Goal: Transaction & Acquisition: Purchase product/service

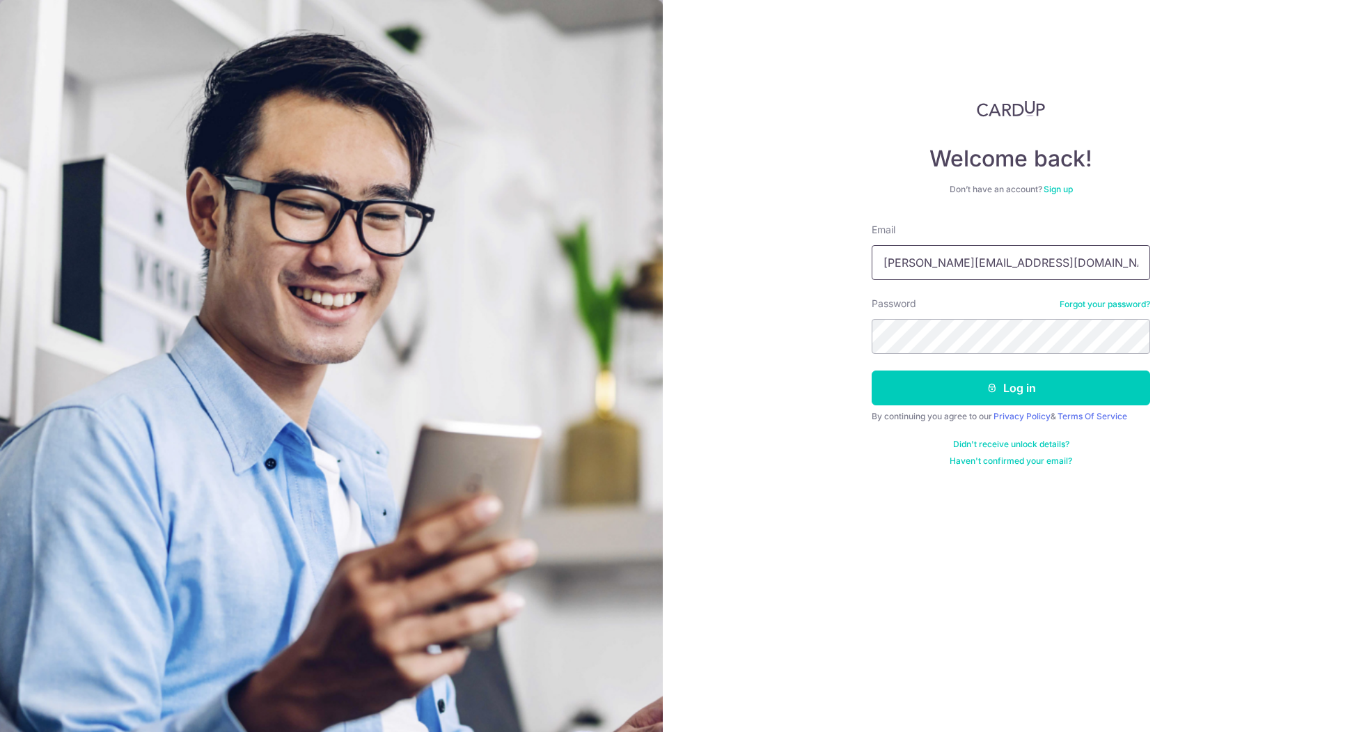
drag, startPoint x: 964, startPoint y: 258, endPoint x: 970, endPoint y: 271, distance: 14.6
click at [964, 258] on input "jansen_sew@hotmail.com" at bounding box center [1010, 262] width 278 height 35
type input "[EMAIL_ADDRESS][DOMAIN_NAME]"
click at [991, 388] on icon "submit" at bounding box center [991, 387] width 11 height 11
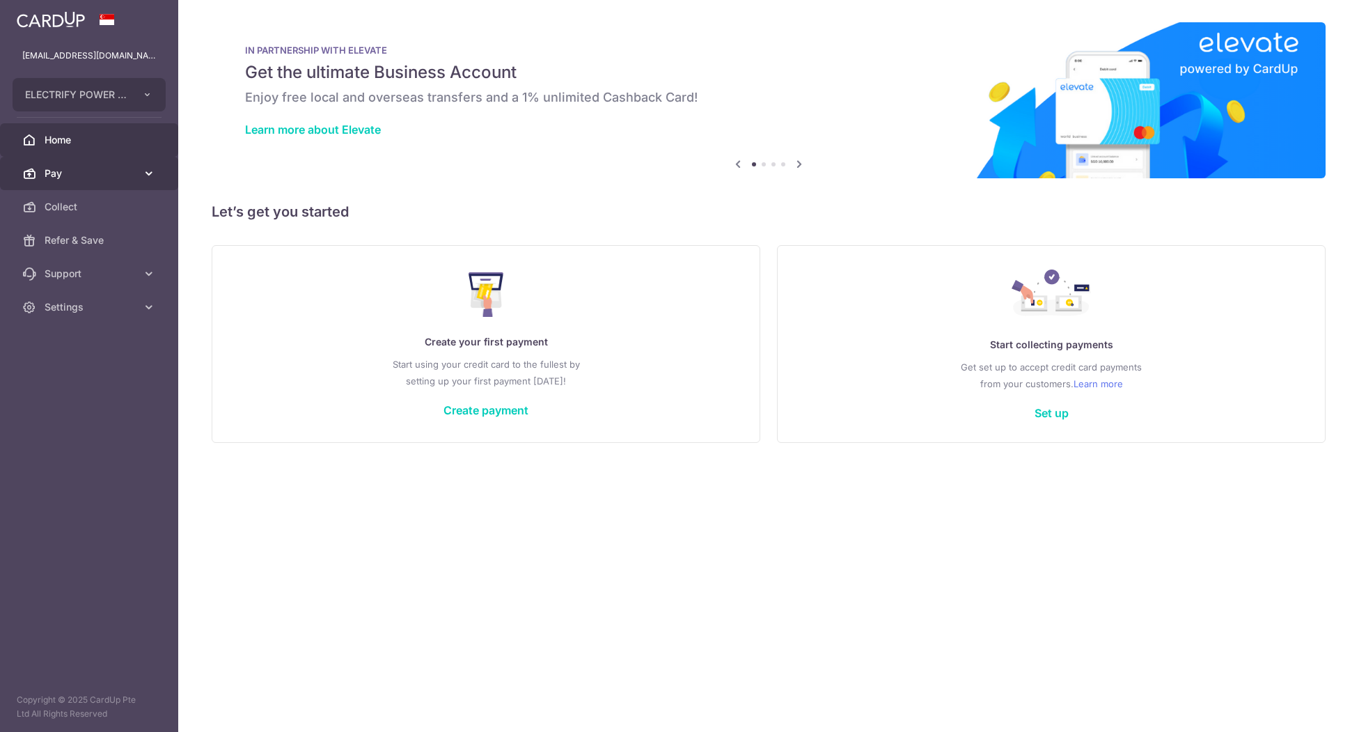
click at [85, 177] on span "Pay" at bounding box center [91, 173] width 92 height 14
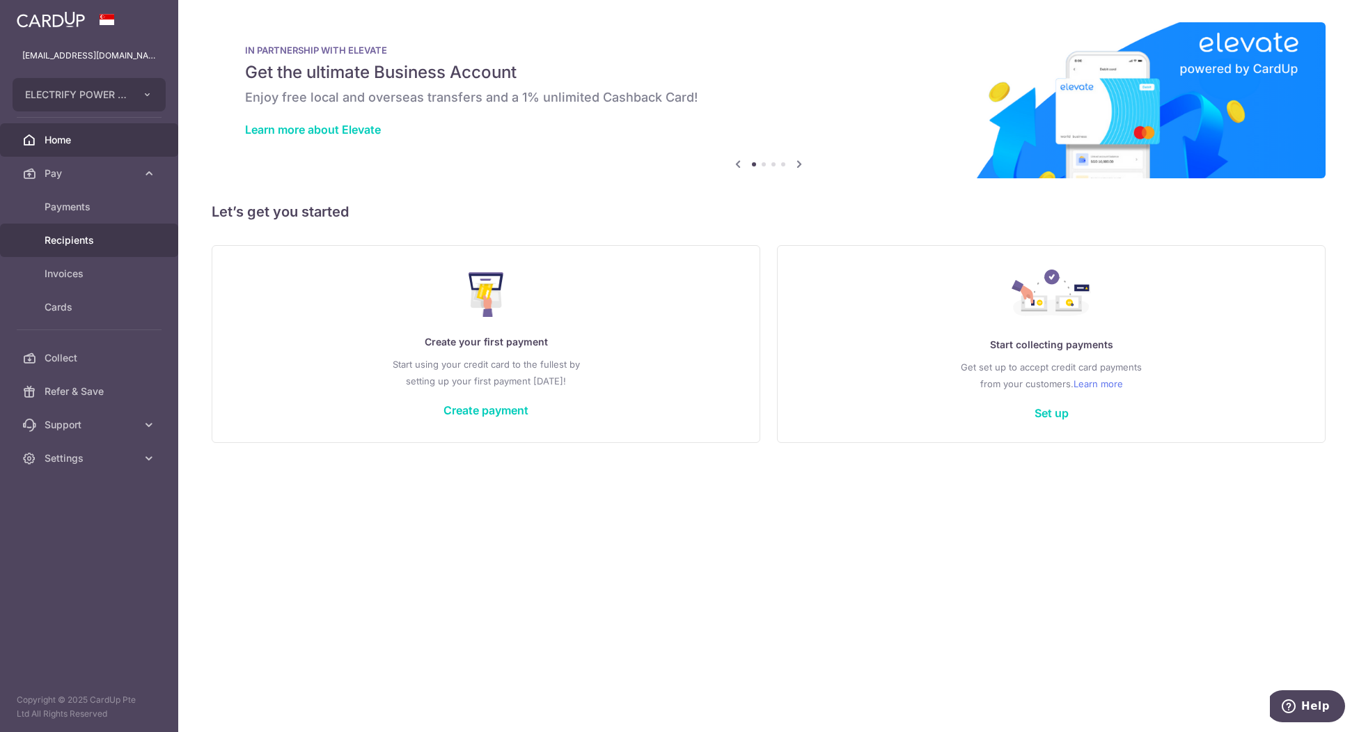
click at [94, 233] on span "Recipients" at bounding box center [91, 240] width 92 height 14
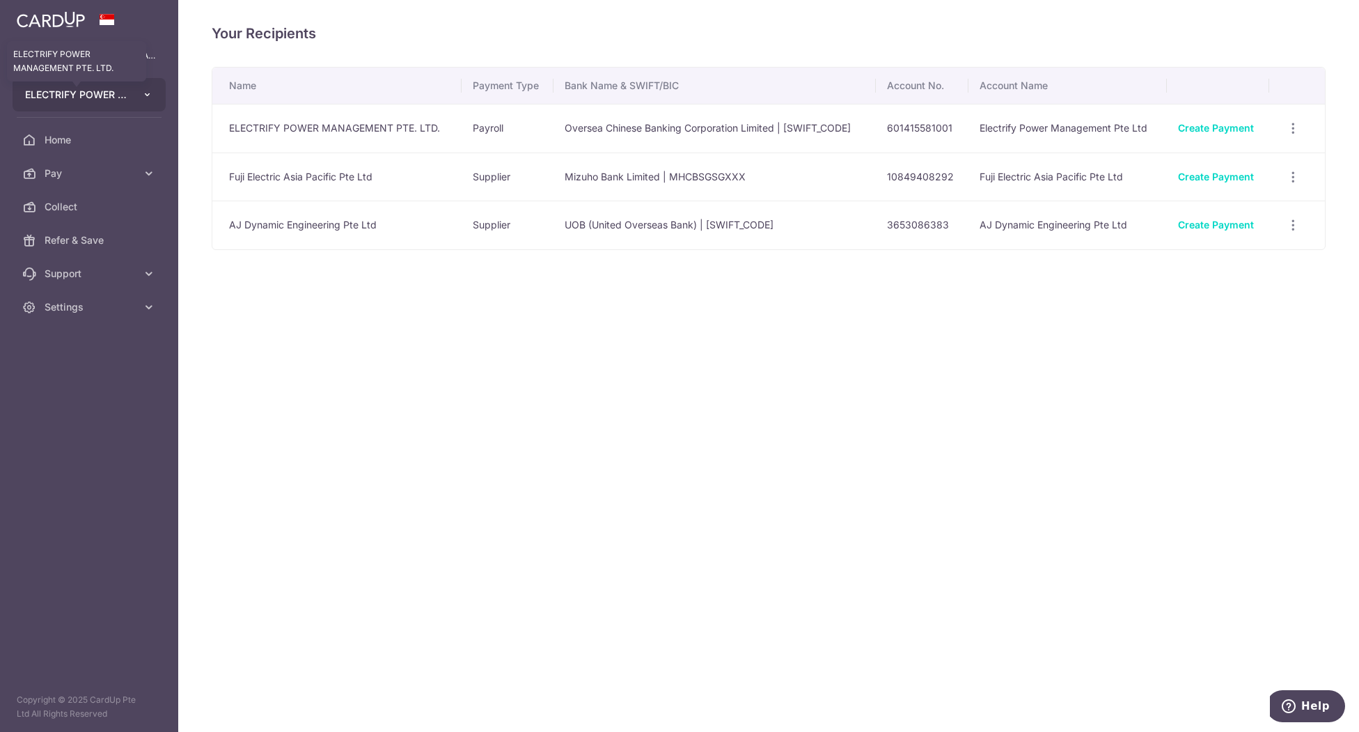
click at [74, 97] on span "ELECTRIFY POWER MANAGEMENT PTE. LTD." at bounding box center [76, 95] width 103 height 14
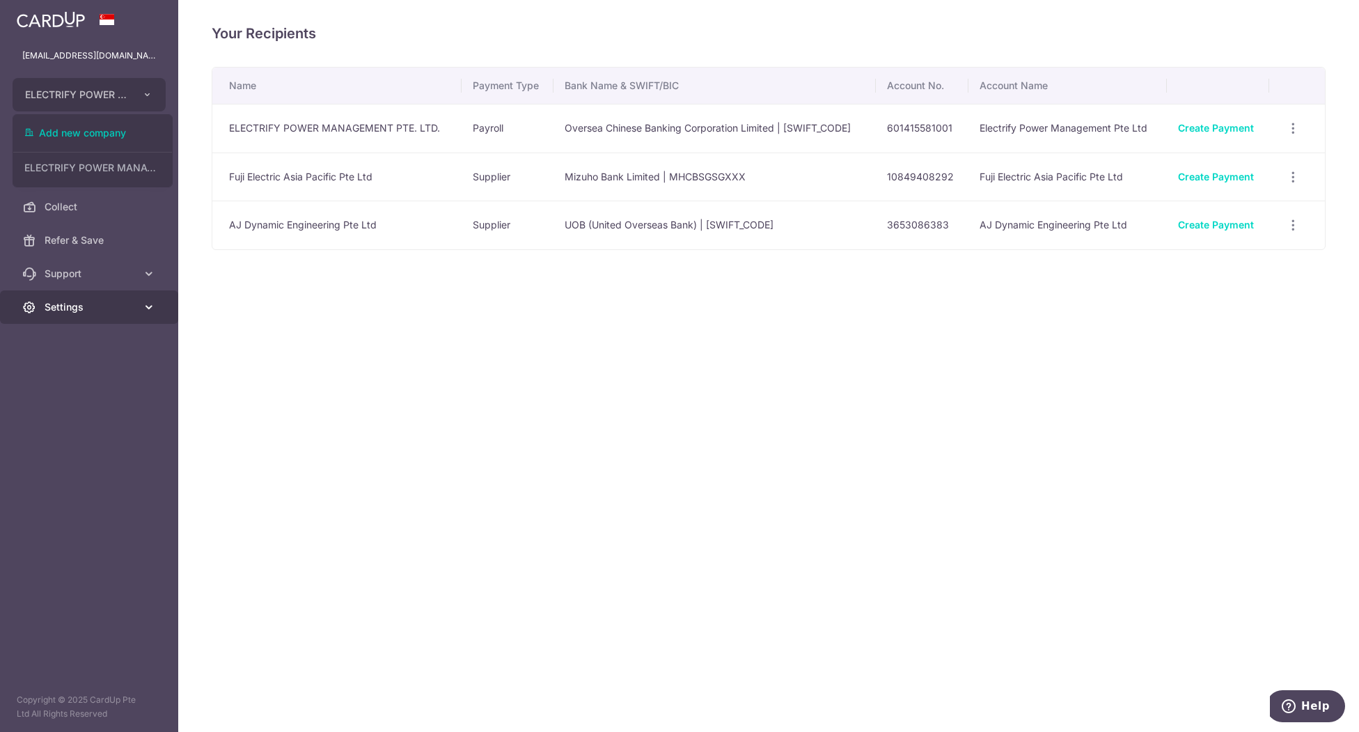
click at [72, 313] on span "Settings" at bounding box center [91, 307] width 92 height 14
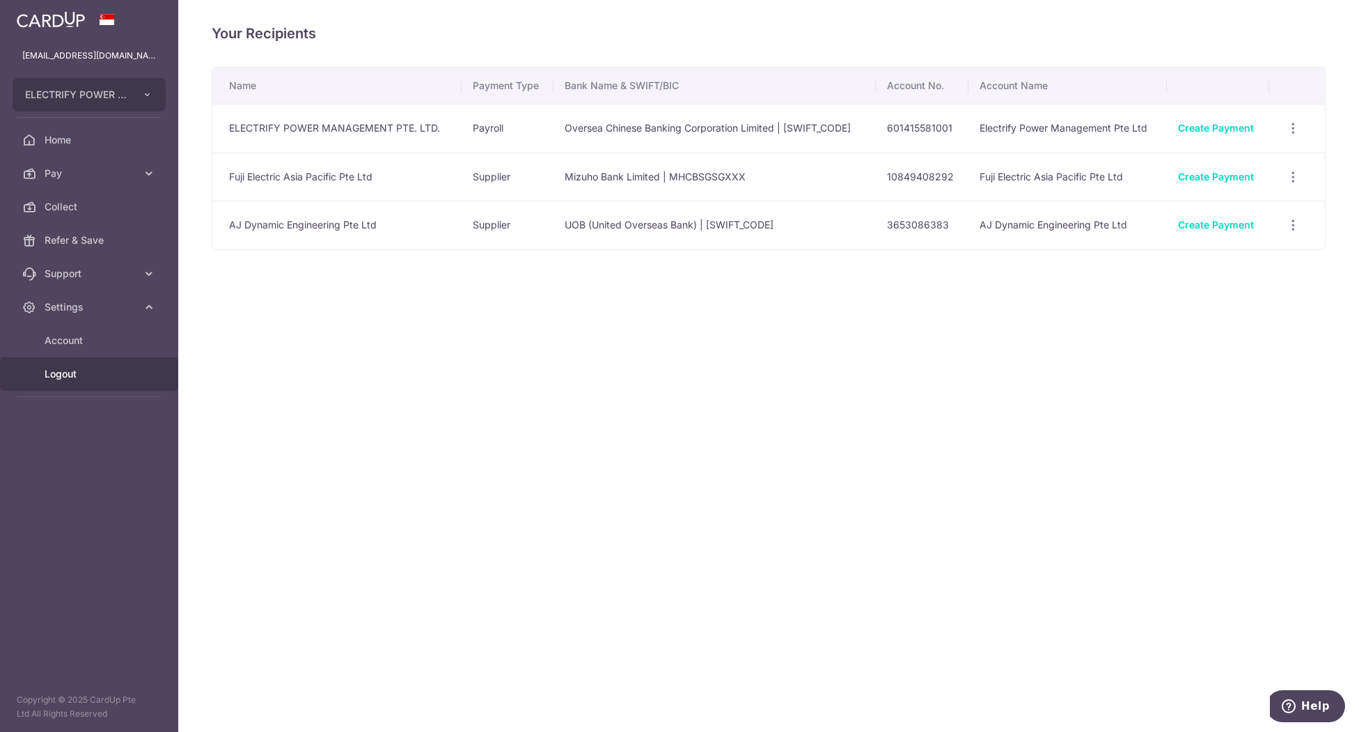
click at [77, 372] on span "Logout" at bounding box center [91, 374] width 92 height 14
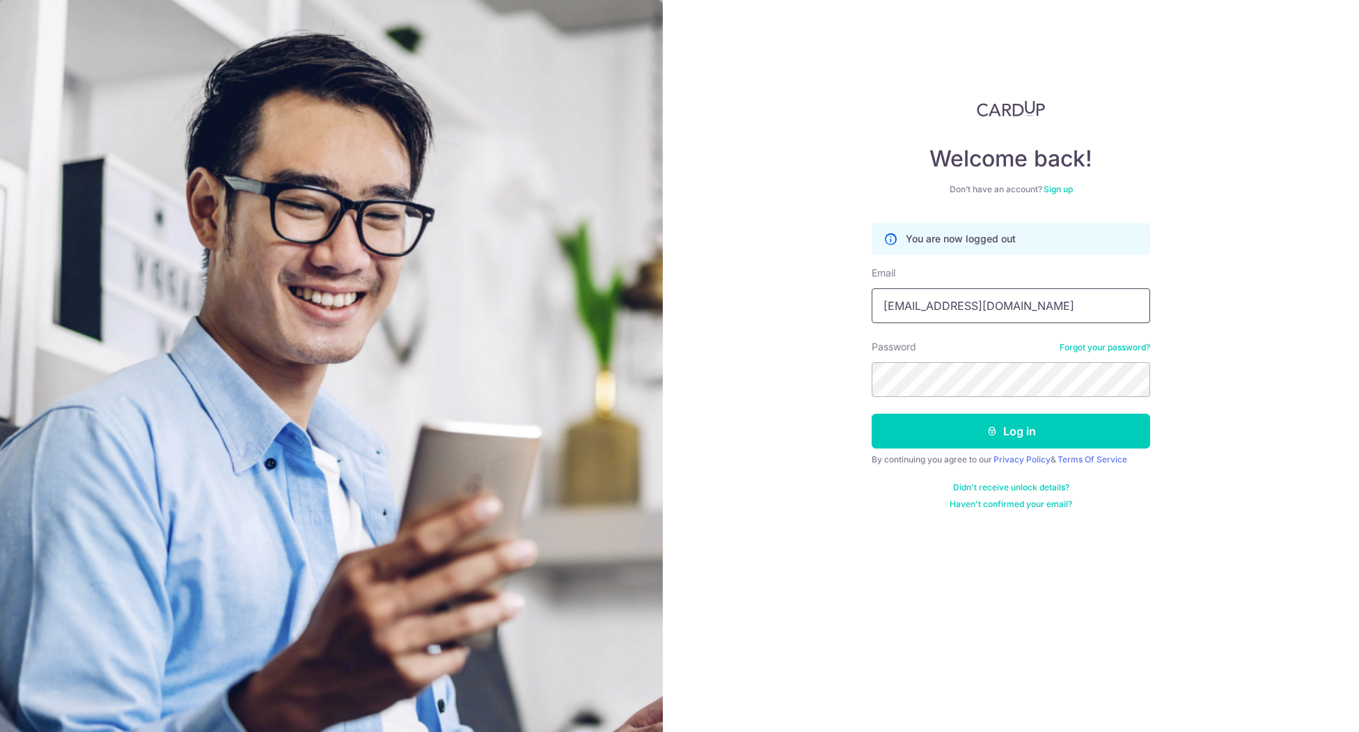
click at [958, 303] on input "iceshurong@gmail.com" at bounding box center [1010, 305] width 278 height 35
type input "iceshurong@hotmail.com"
click at [1015, 432] on button "Log in" at bounding box center [1010, 430] width 278 height 35
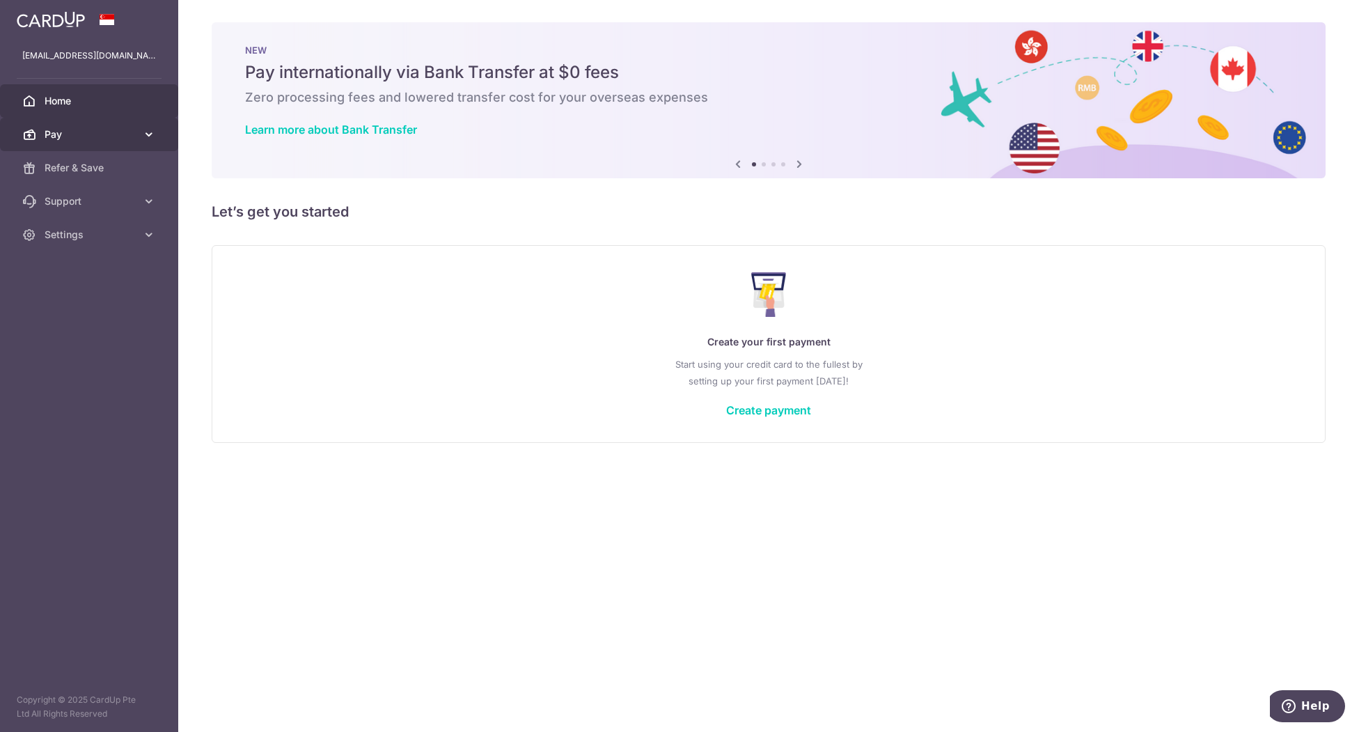
click at [60, 140] on span "Pay" at bounding box center [91, 134] width 92 height 14
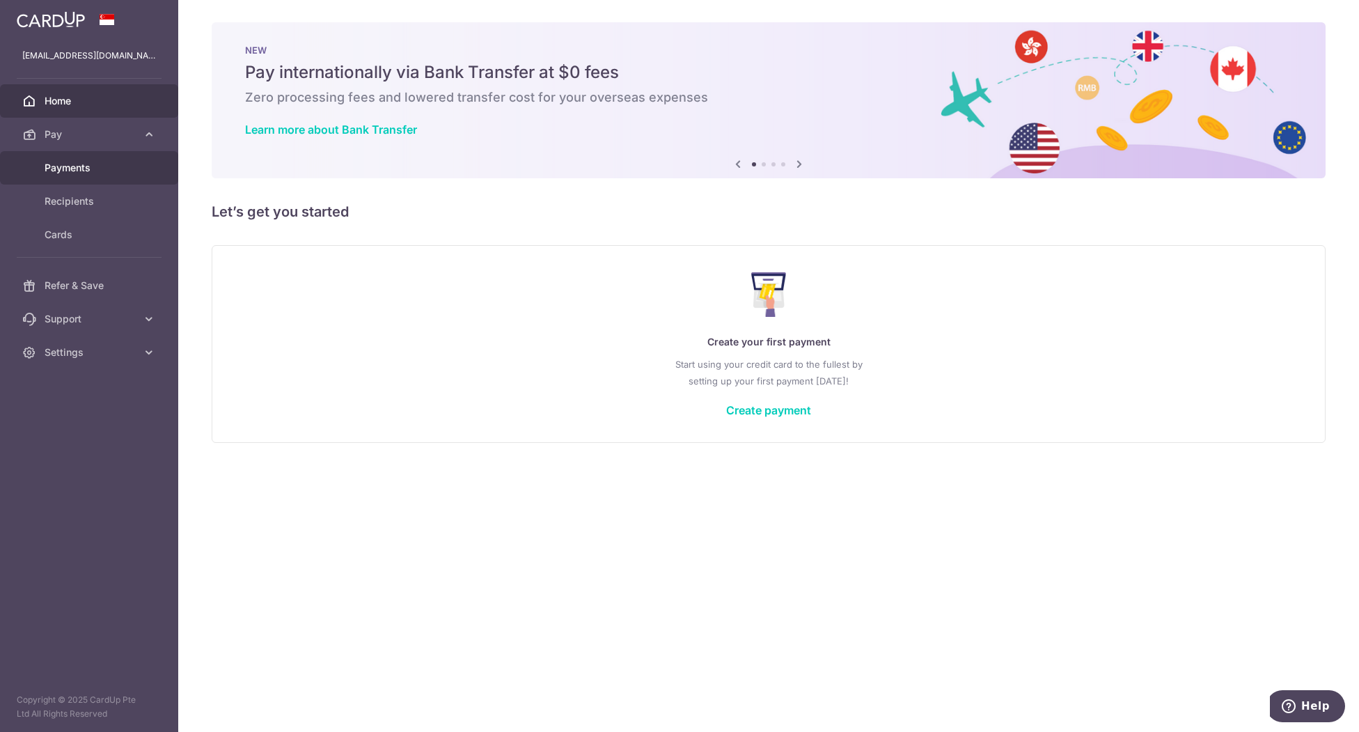
click at [84, 171] on span "Payments" at bounding box center [91, 168] width 92 height 14
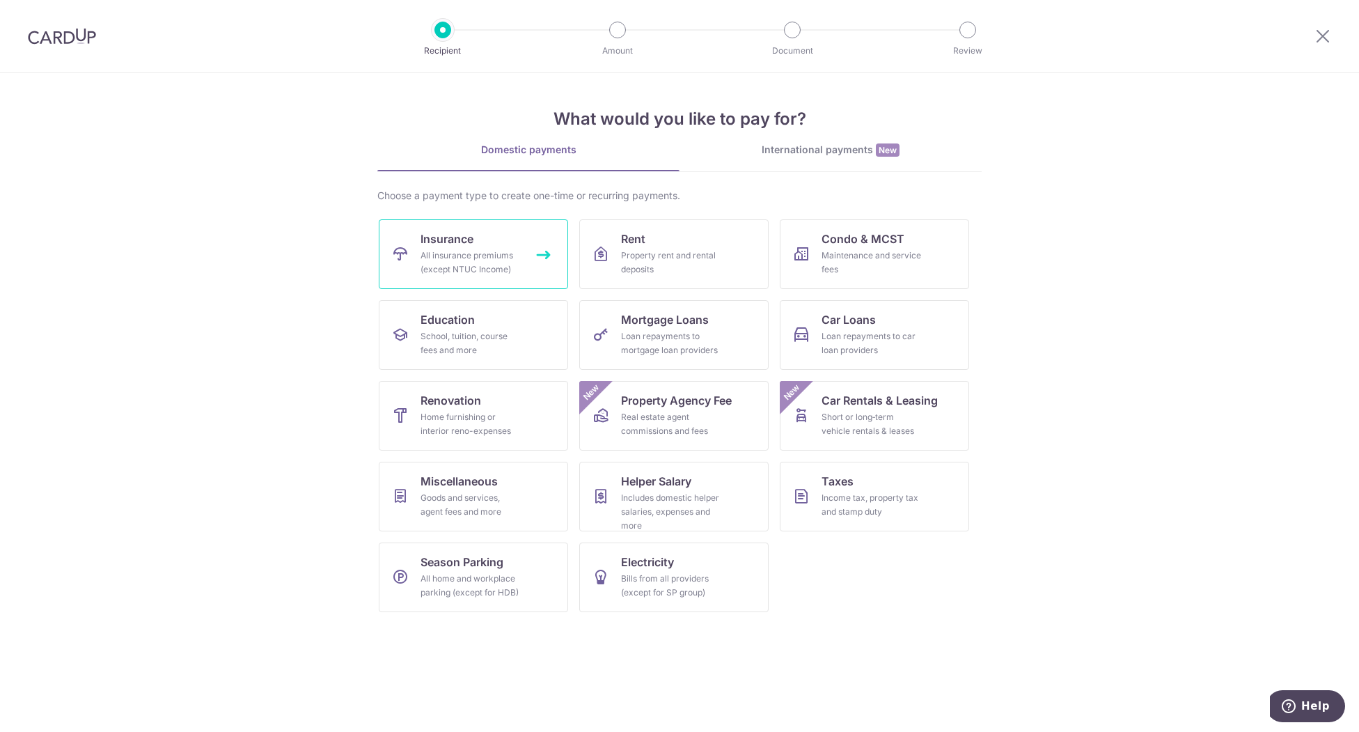
click at [468, 250] on div "All insurance premiums (except NTUC Income)" at bounding box center [470, 262] width 100 height 28
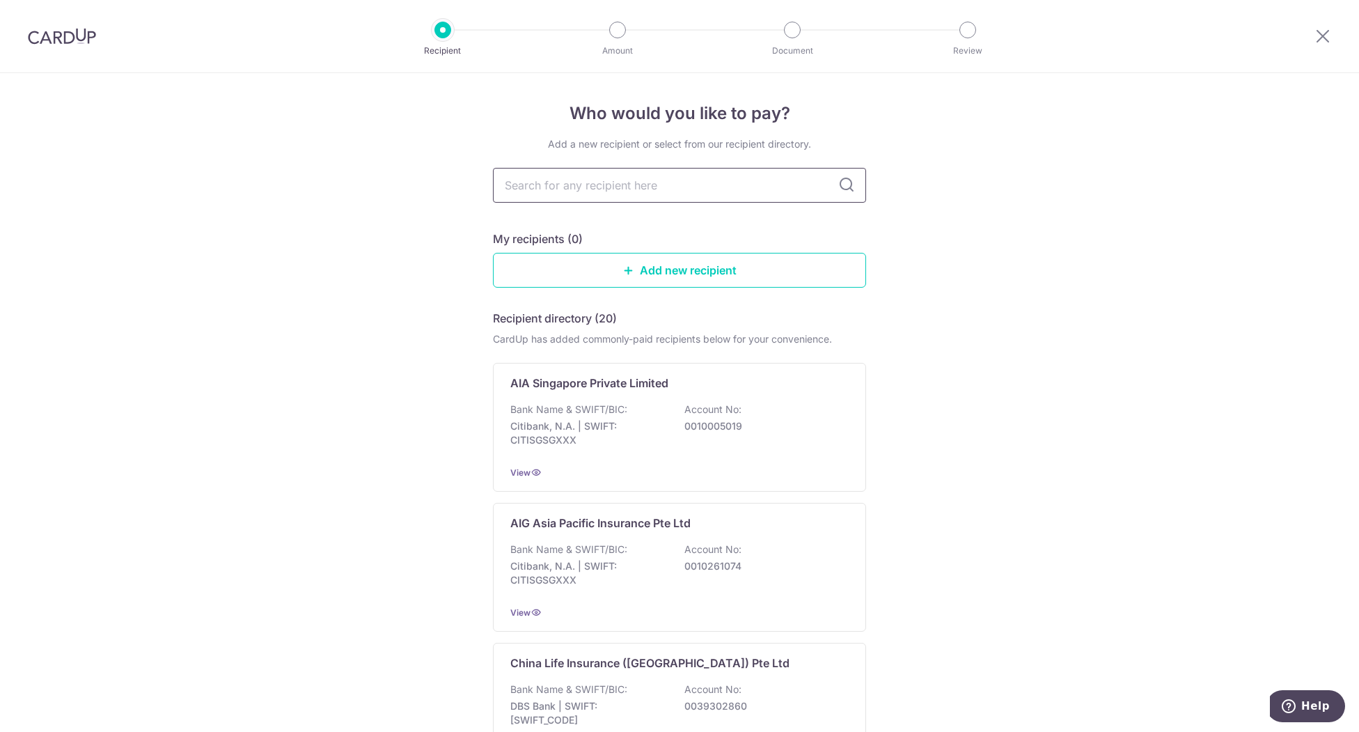
click at [631, 184] on input "text" at bounding box center [679, 185] width 373 height 35
type input "manulif"
